Goal: Information Seeking & Learning: Learn about a topic

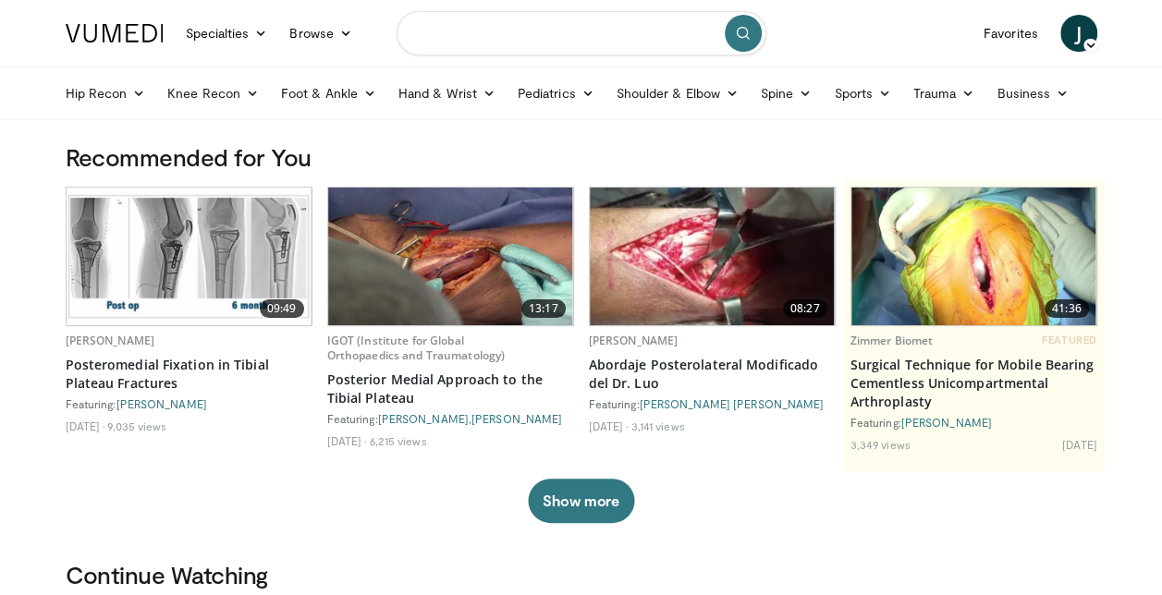
click at [521, 28] on input "Search topics, interventions" at bounding box center [581, 33] width 370 height 44
type input "**********"
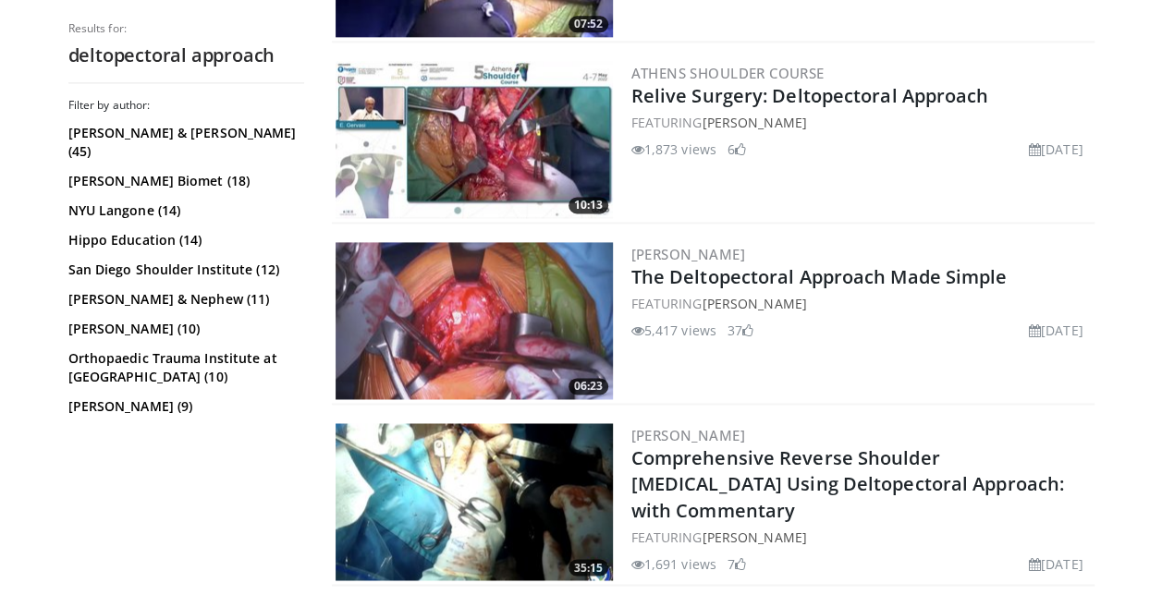
scroll to position [1237, 0]
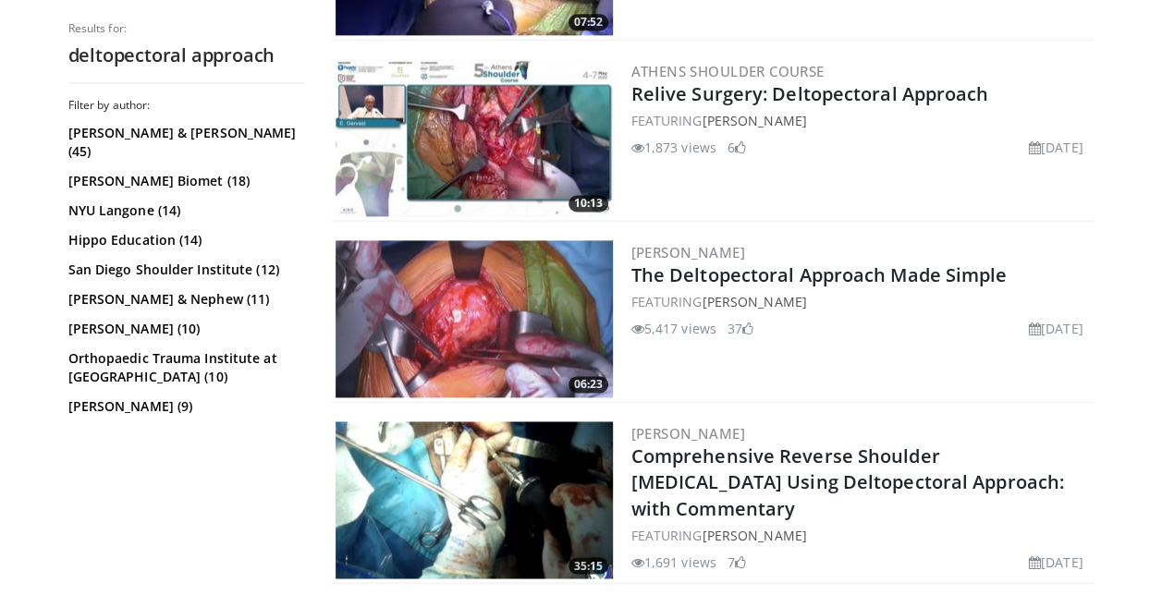
click at [489, 312] on img at bounding box center [473, 318] width 277 height 157
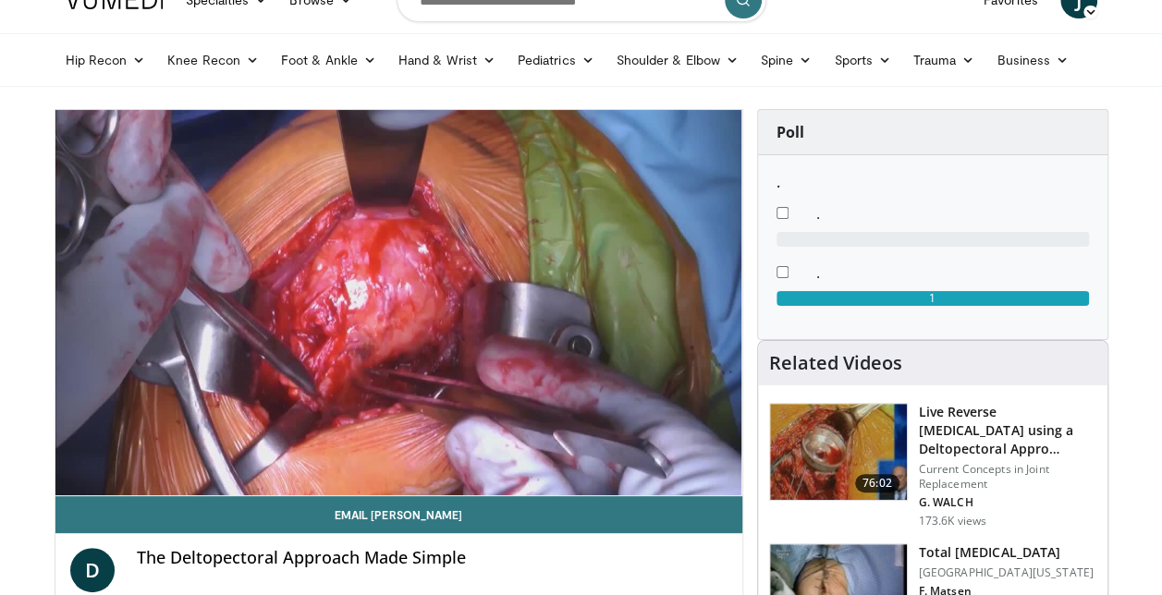
scroll to position [16, 0]
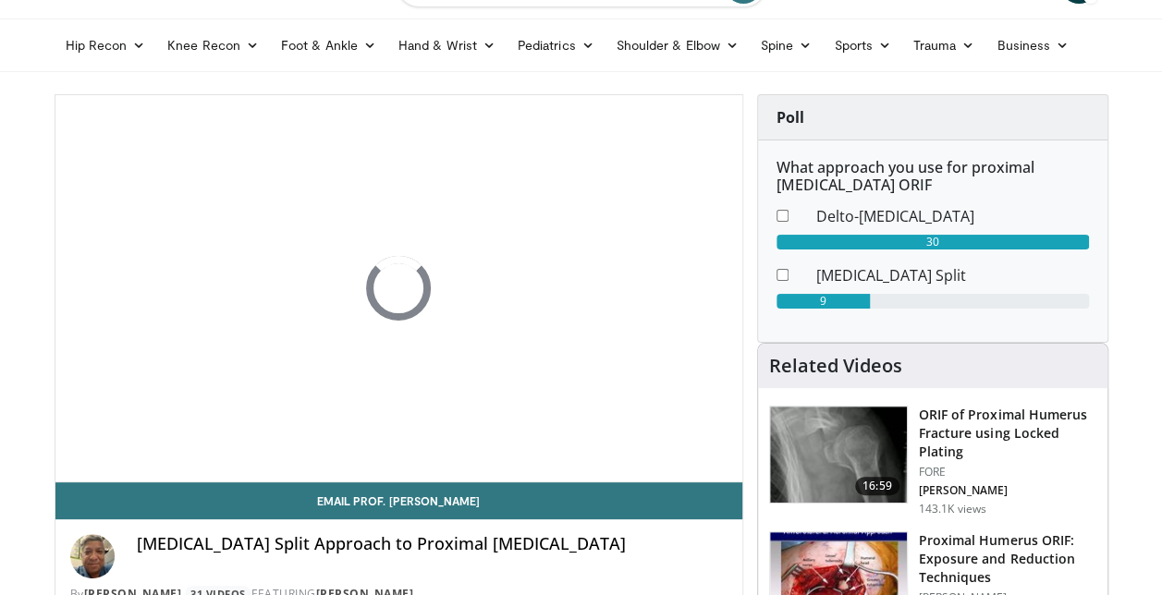
scroll to position [121, 0]
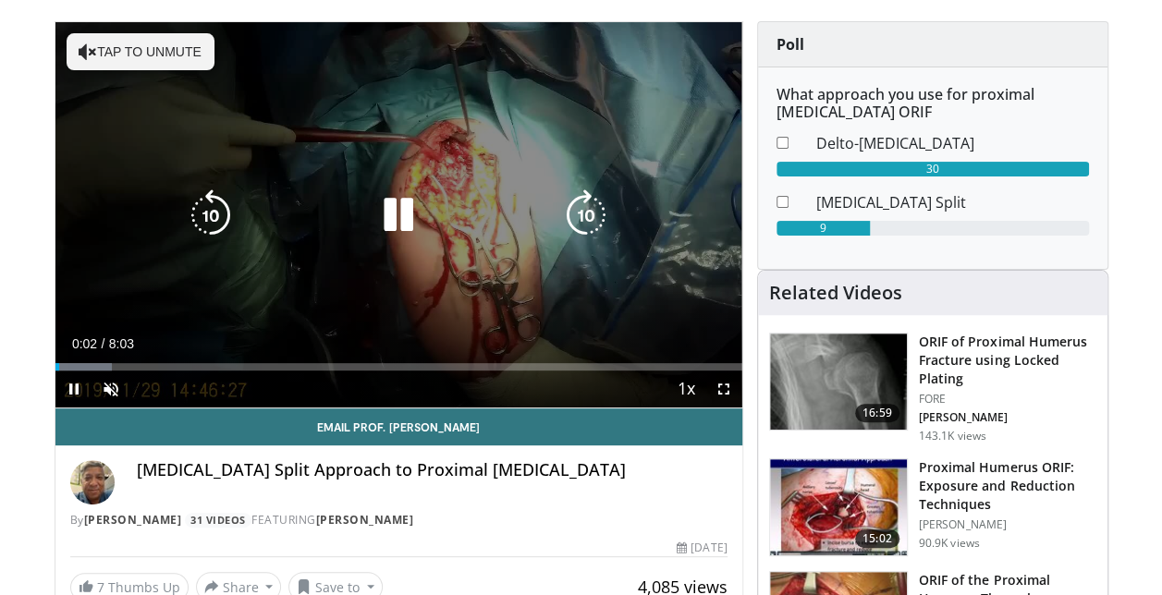
click at [101, 57] on button "Tap to unmute" at bounding box center [141, 51] width 148 height 37
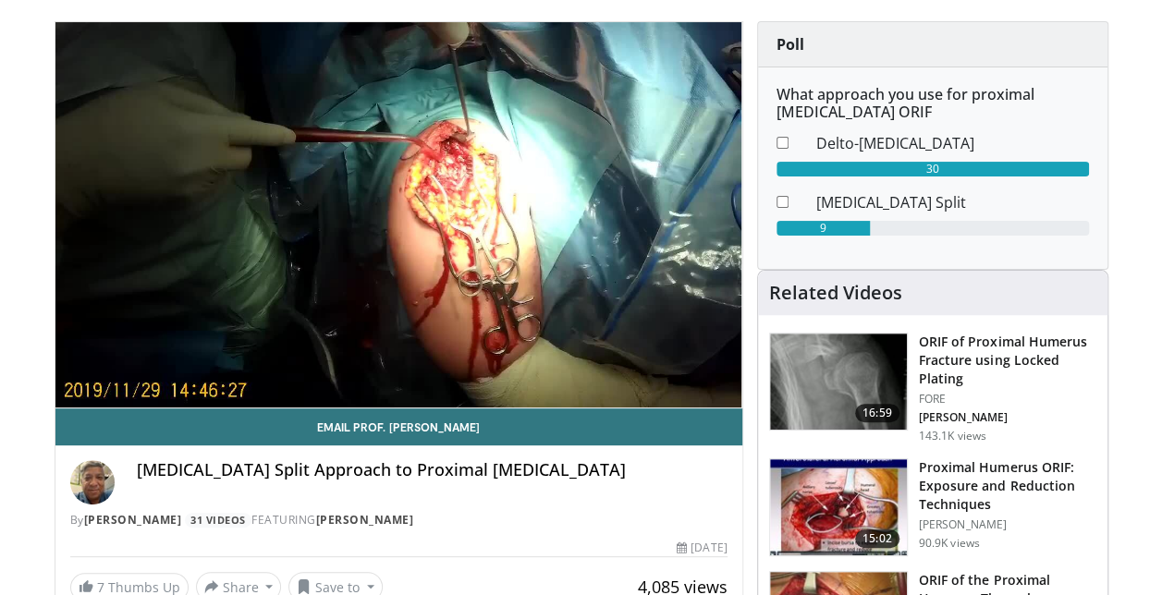
scroll to position [77, 0]
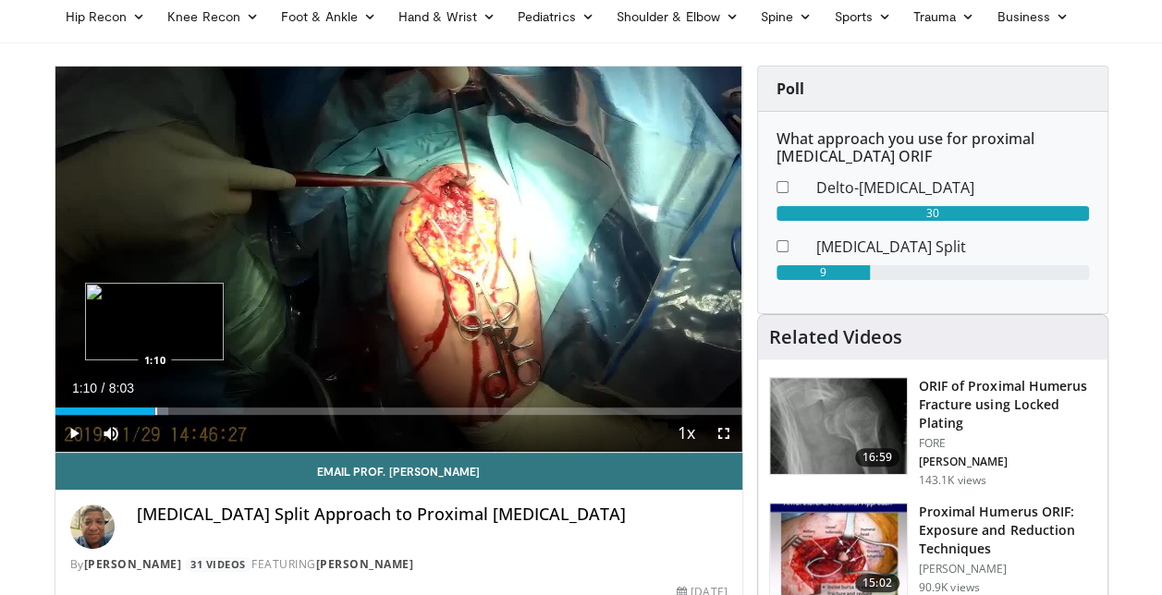
click at [153, 405] on div "Loaded : 16.49% 1:10 1:10" at bounding box center [398, 406] width 687 height 18
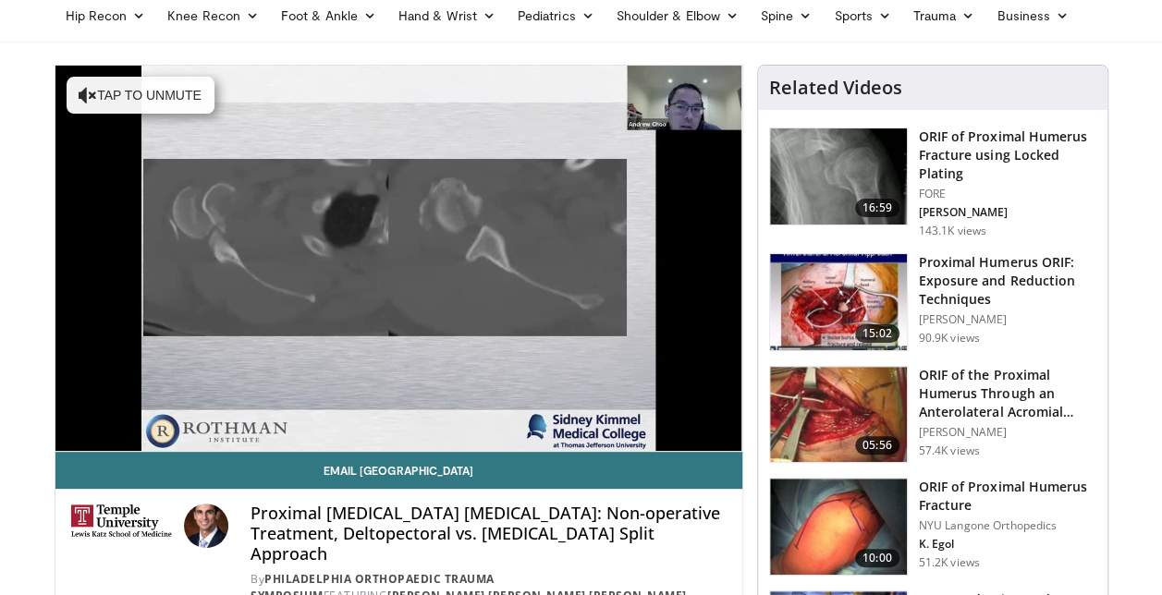
scroll to position [74, 0]
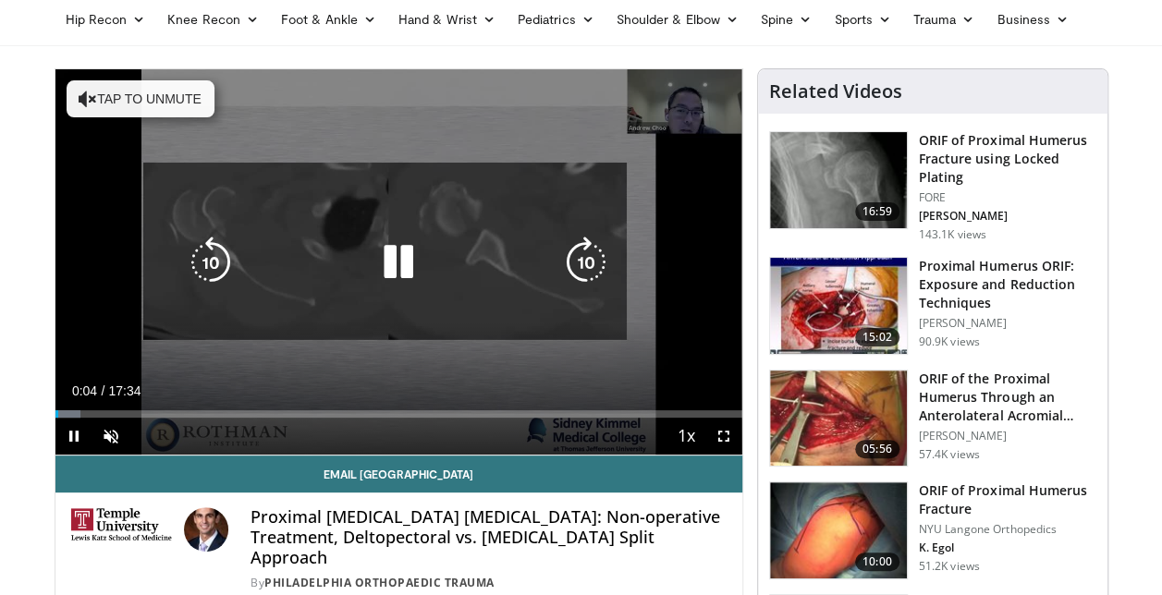
click at [131, 106] on button "Tap to unmute" at bounding box center [141, 98] width 148 height 37
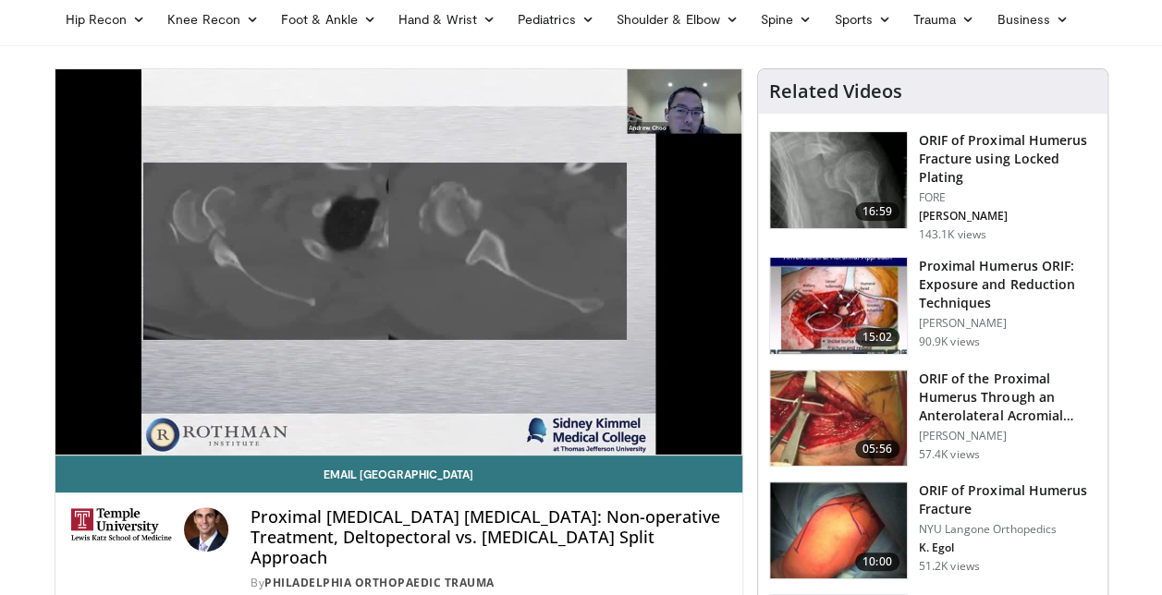
click at [847, 298] on img at bounding box center [838, 306] width 137 height 96
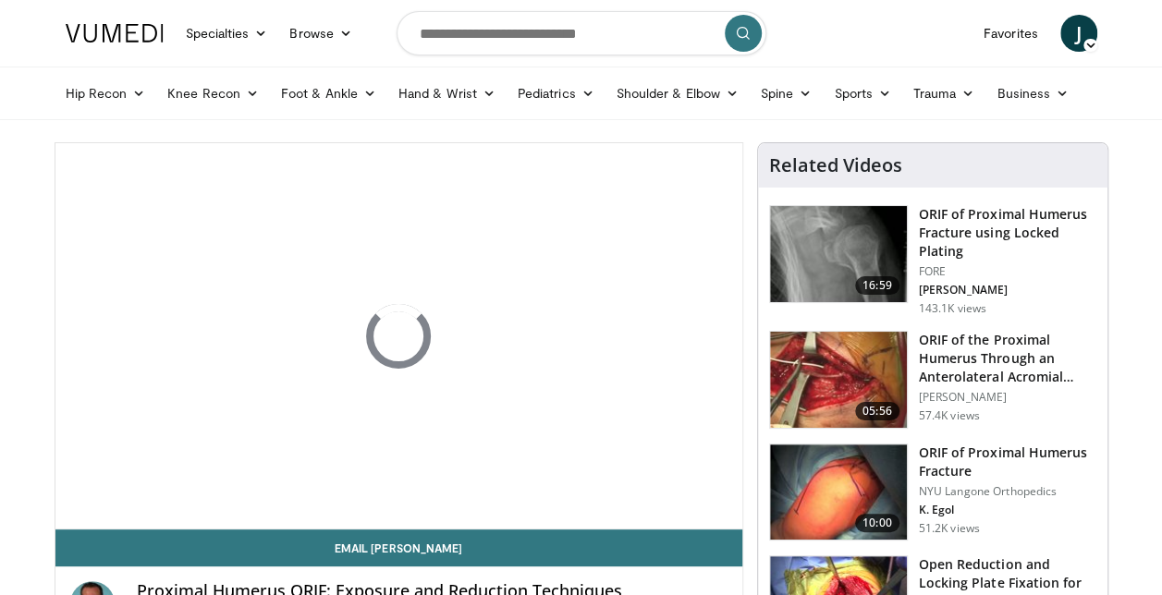
scroll to position [77, 0]
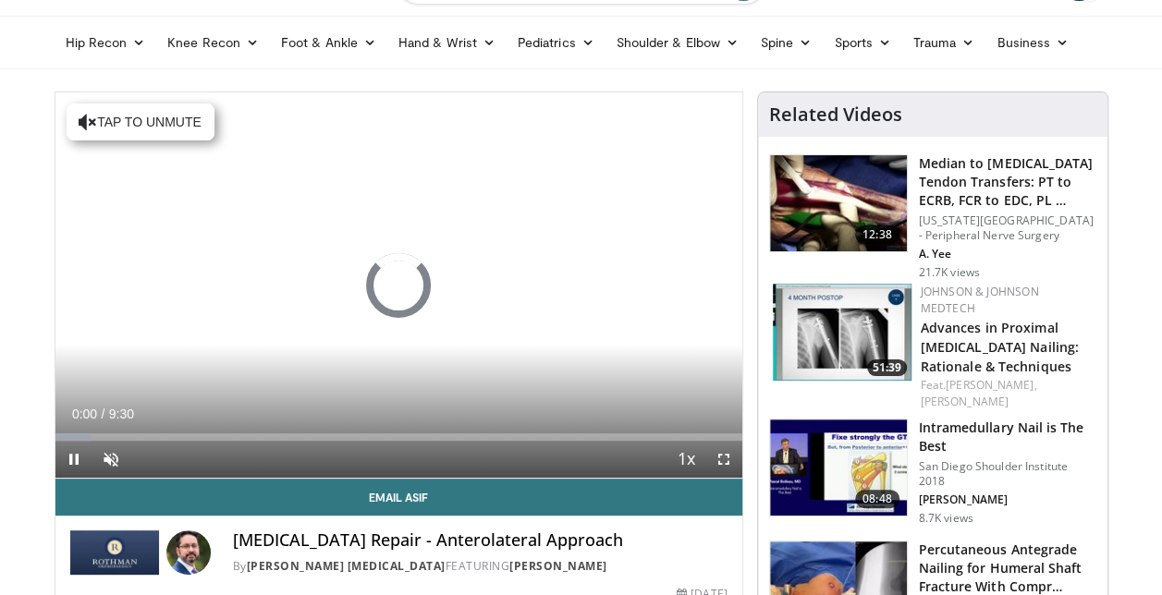
scroll to position [55, 0]
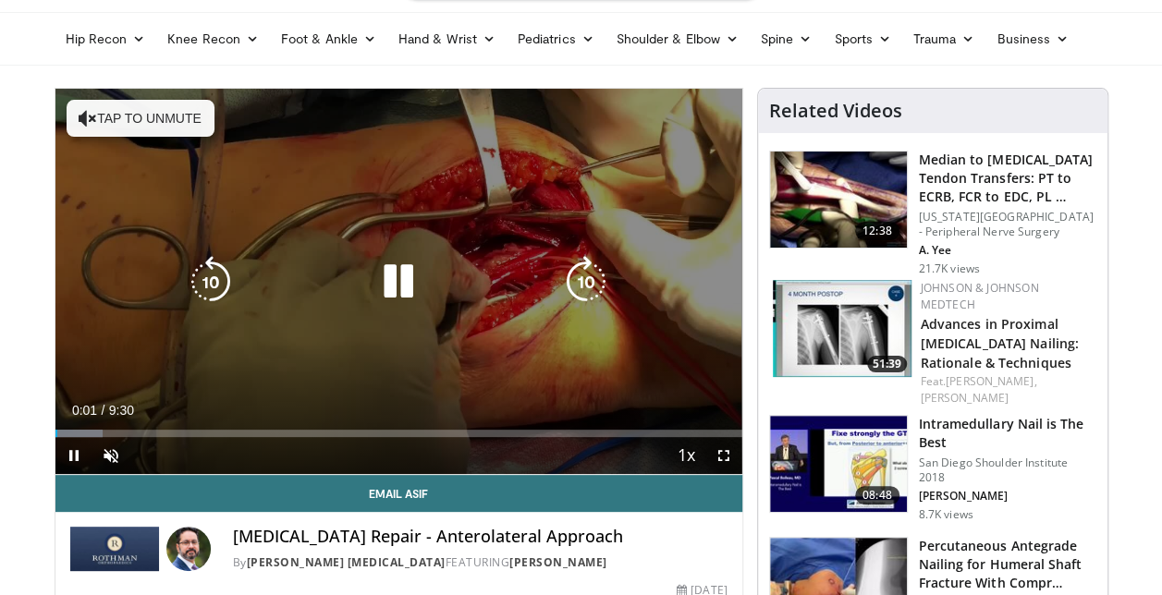
click at [113, 109] on button "Tap to unmute" at bounding box center [141, 118] width 148 height 37
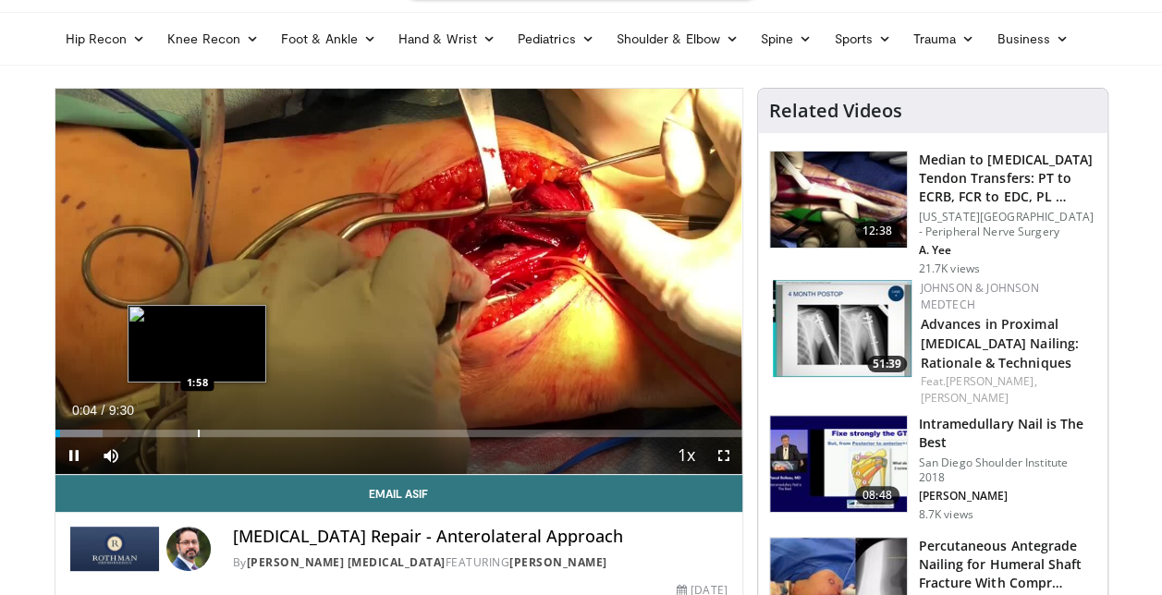
click at [199, 433] on div "Progress Bar" at bounding box center [199, 433] width 2 height 7
